Goal: Information Seeking & Learning: Understand process/instructions

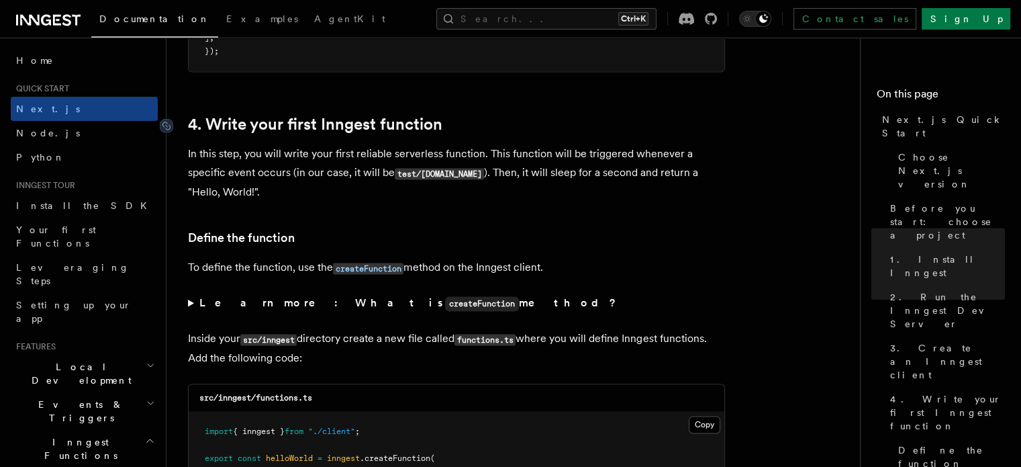
scroll to position [2283, 0]
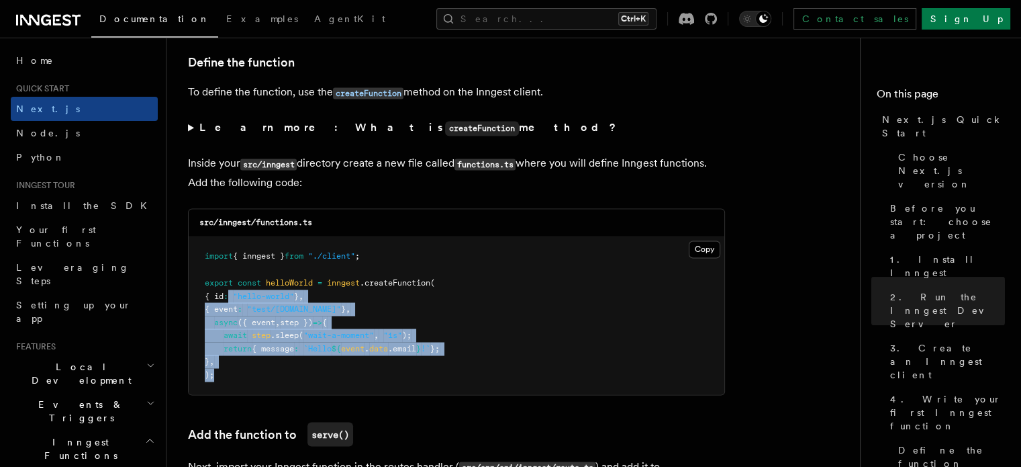
drag, startPoint x: 448, startPoint y: 367, endPoint x: 490, endPoint y: 378, distance: 43.6
click at [490, 378] on pre "import { inngest } from "./client" ; export const helloWorld = inngest .createF…" at bounding box center [457, 315] width 536 height 158
click at [514, 330] on pre "import { inngest } from "./client" ; export const helloWorld = inngest .createF…" at bounding box center [457, 315] width 536 height 158
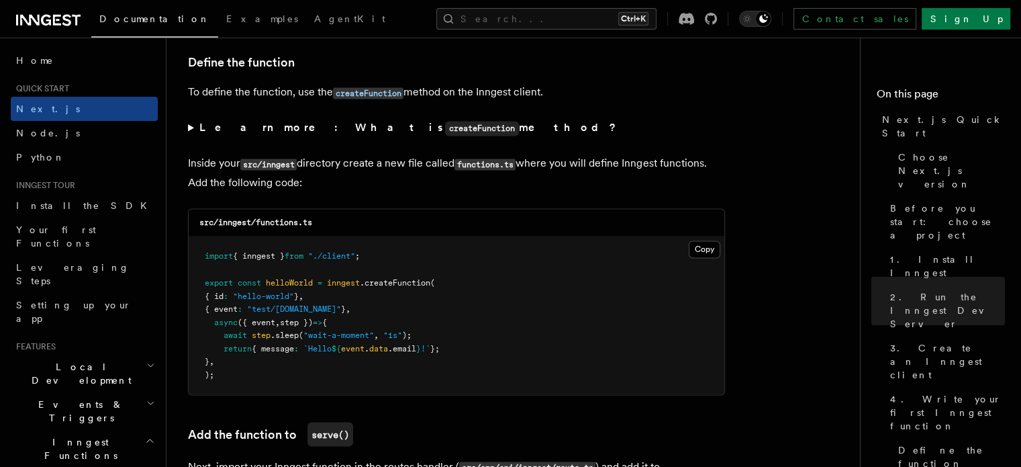
click at [238, 310] on span "{ event" at bounding box center [221, 308] width 33 height 9
click at [290, 310] on span ""test/[DOMAIN_NAME]"" at bounding box center [294, 308] width 94 height 9
click at [522, 306] on pre "import { inngest } from "./client" ; export const helloWorld = inngest .createF…" at bounding box center [457, 315] width 536 height 158
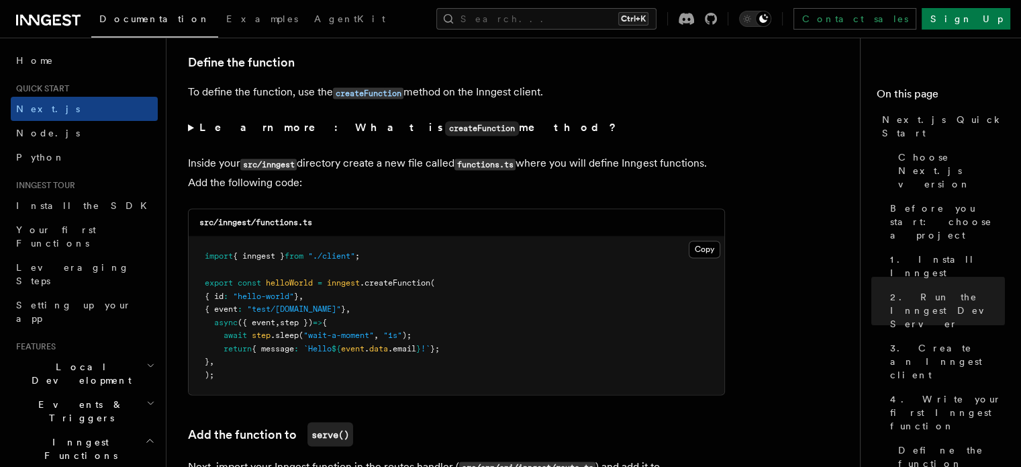
click at [586, 315] on pre "import { inngest } from "./client" ; export const helloWorld = inngest .createF…" at bounding box center [457, 315] width 536 height 158
drag, startPoint x: 282, startPoint y: 308, endPoint x: 519, endPoint y: 312, distance: 237.1
click at [519, 312] on pre "import { inngest } from "./client" ; export const helloWorld = inngest .createF…" at bounding box center [457, 315] width 536 height 158
drag, startPoint x: 201, startPoint y: 328, endPoint x: 551, endPoint y: 321, distance: 349.2
click at [551, 321] on pre "import { inngest } from "./client" ; export const helloWorld = inngest .createF…" at bounding box center [457, 315] width 536 height 158
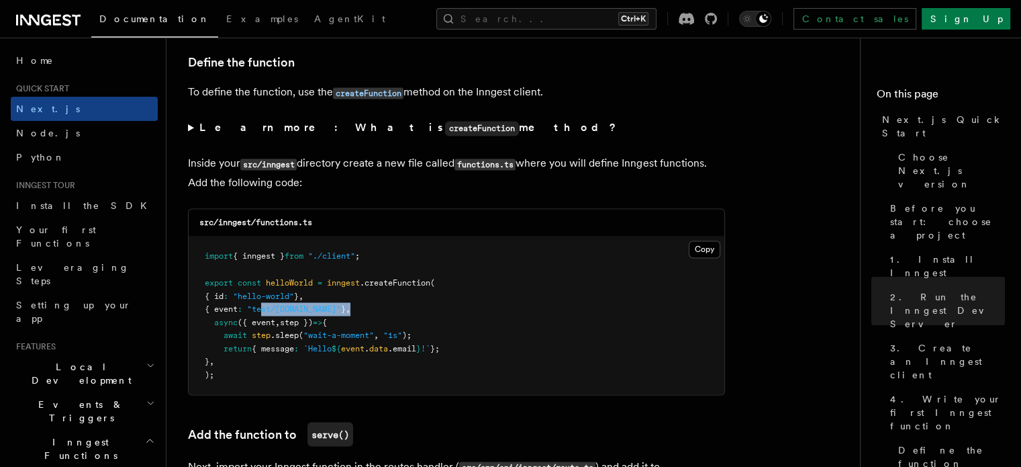
click at [551, 321] on pre "import { inngest } from "./client" ; export const helloWorld = inngest .createF…" at bounding box center [457, 315] width 536 height 158
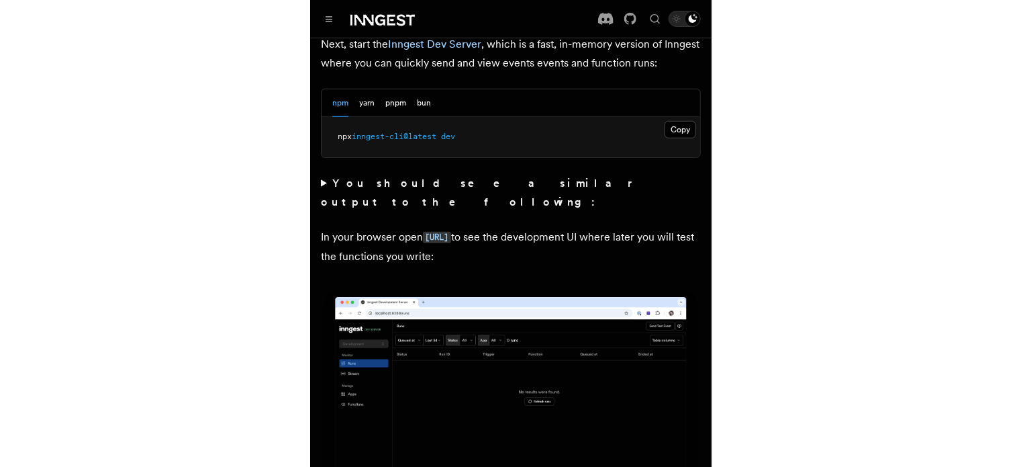
scroll to position [940, 0]
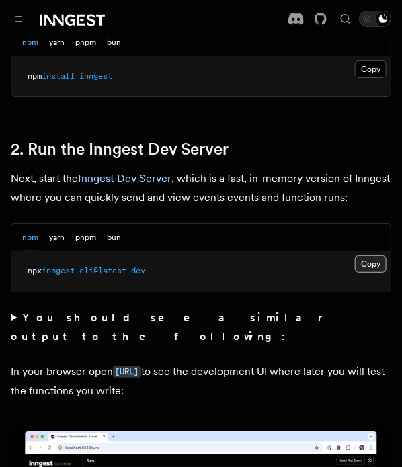
click at [370, 255] on button "Copy Copied" at bounding box center [371, 263] width 32 height 17
